Goal: Find specific page/section: Find specific page/section

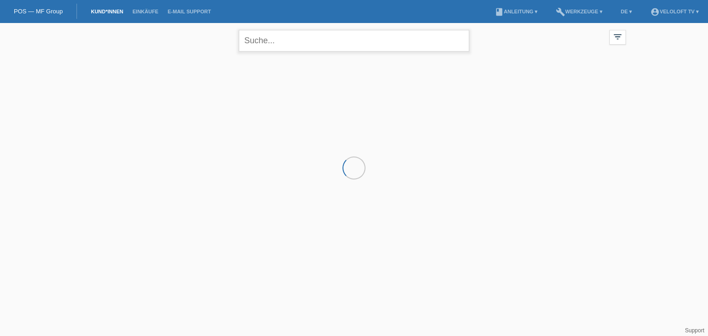
click at [326, 39] on input "text" at bounding box center [354, 41] width 230 height 22
paste input "Mustapha Buuabed"
click at [285, 39] on input "Mustapha Buuabed" at bounding box center [354, 41] width 230 height 22
type input "Mustapha Buuabed"
click at [282, 39] on input "Mustapha Buuabed" at bounding box center [354, 41] width 230 height 22
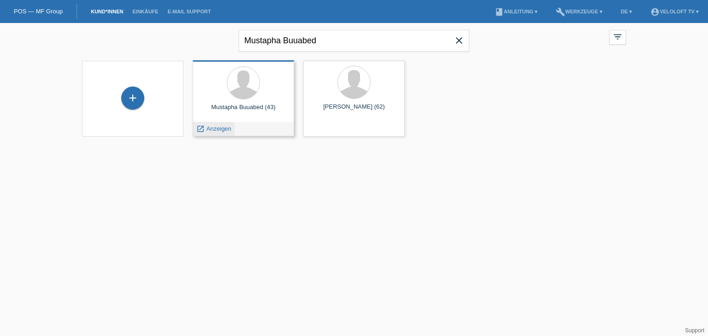
click at [218, 129] on span "Anzeigen" at bounding box center [218, 128] width 25 height 7
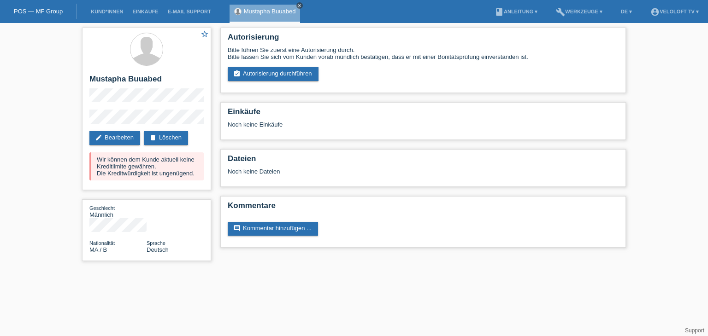
click at [298, 6] on icon "close" at bounding box center [299, 5] width 5 height 5
click at [105, 9] on li "Kund*innen" at bounding box center [106, 11] width 41 height 23
click at [107, 12] on link "Kund*innen" at bounding box center [106, 12] width 41 height 6
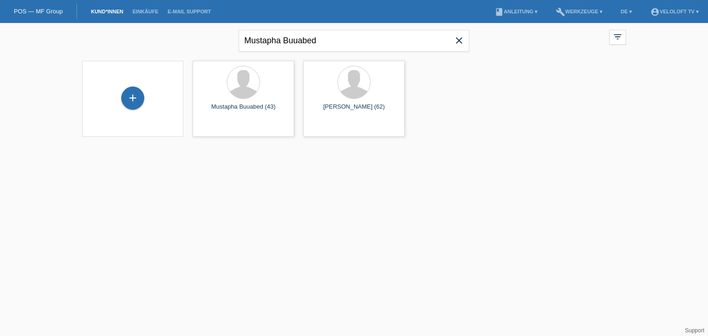
click at [458, 42] on icon "close" at bounding box center [458, 40] width 11 height 11
